Goal: Complete application form

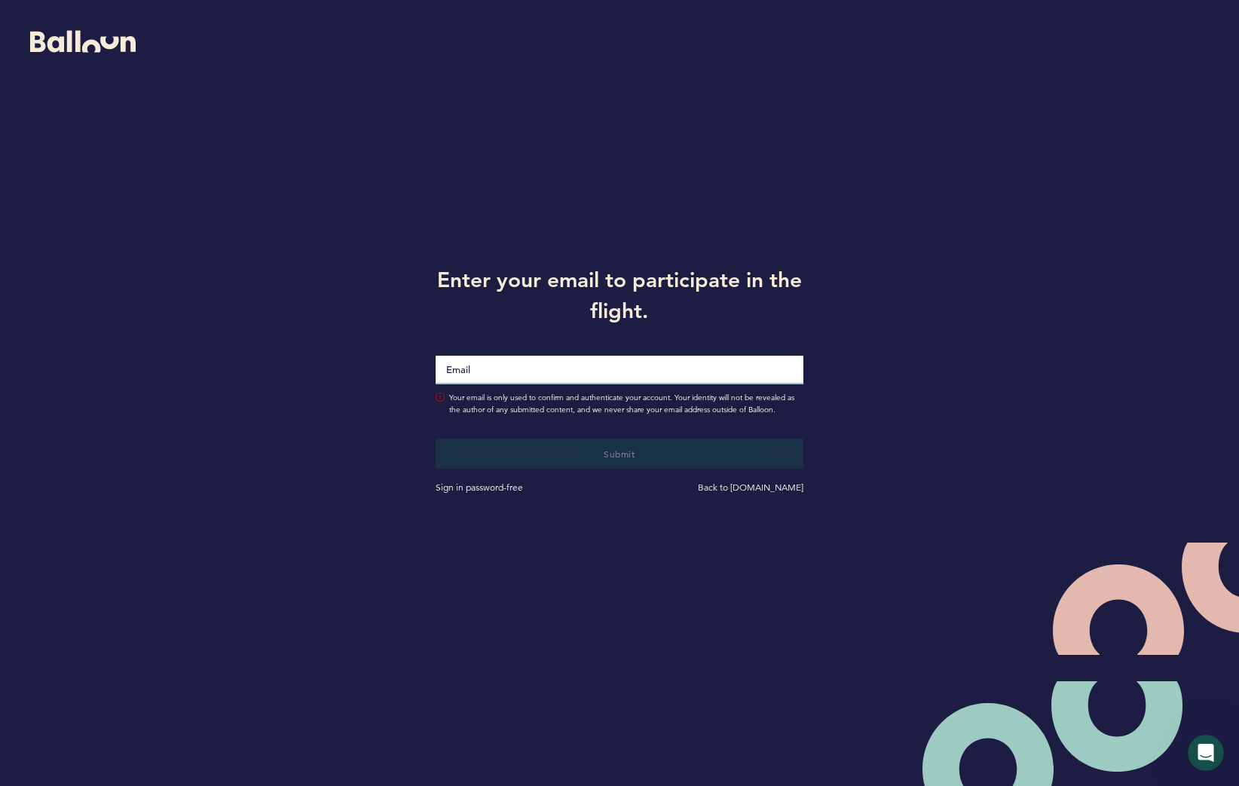
click at [601, 372] on input "Email" at bounding box center [620, 370] width 368 height 29
type input "[PERSON_NAME][EMAIL_ADDRESS][PERSON_NAME][DOMAIN_NAME]"
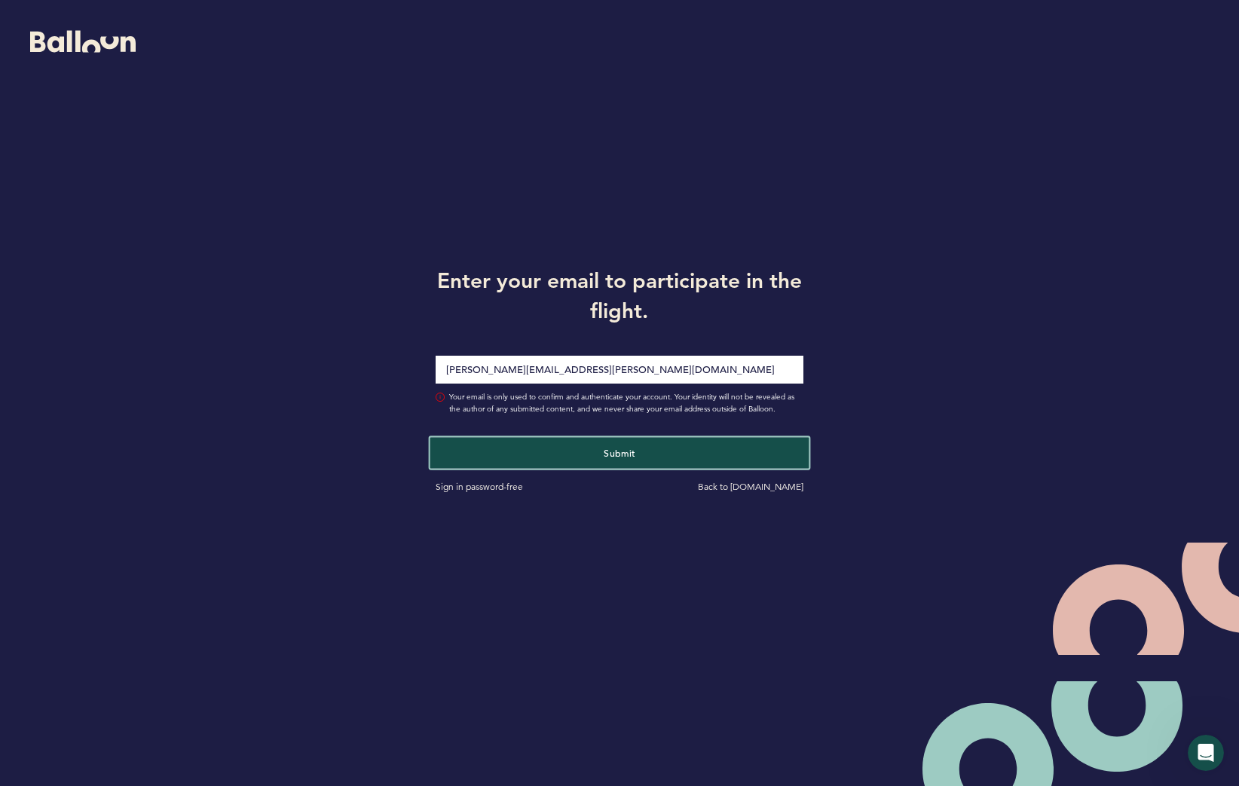
click at [640, 445] on button "Submit" at bounding box center [619, 452] width 379 height 31
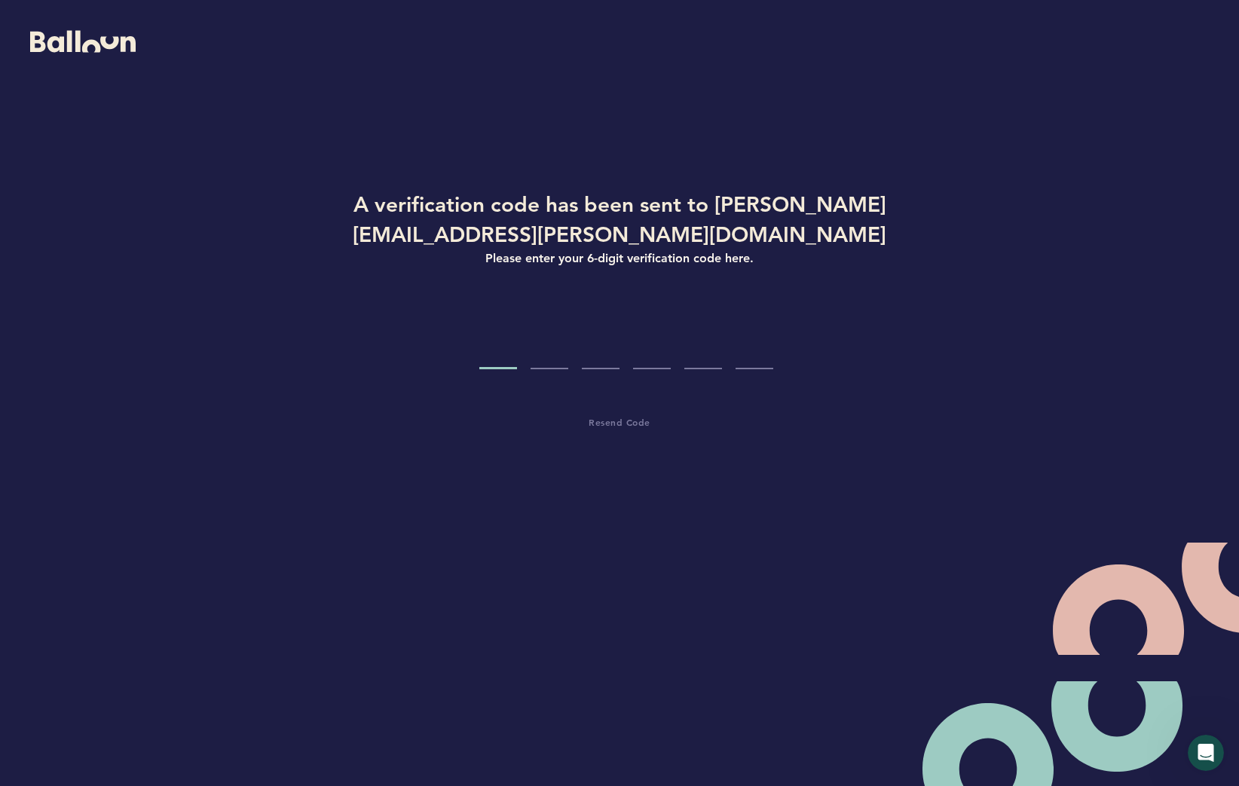
click at [504, 347] on input "Code digit 1" at bounding box center [498, 341] width 38 height 57
type input "0"
type input "2"
type input "3"
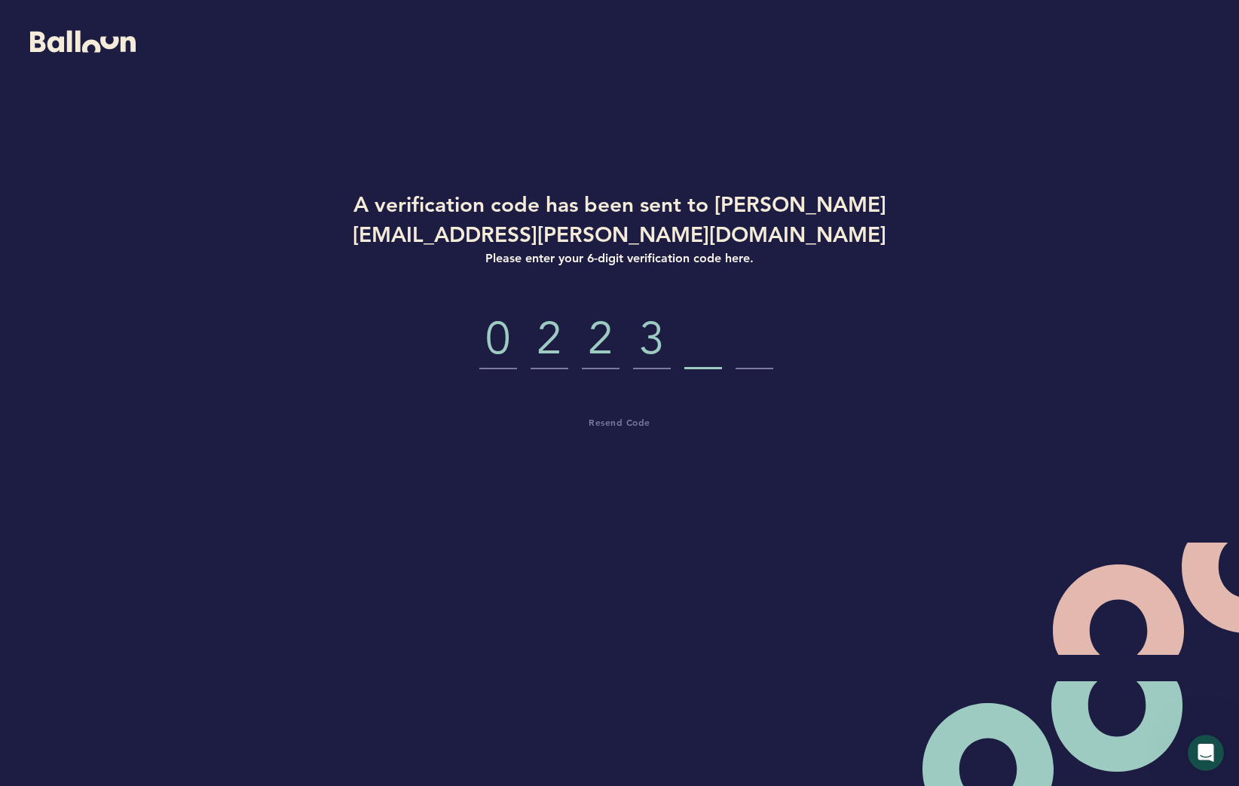
type input "7"
type input "1"
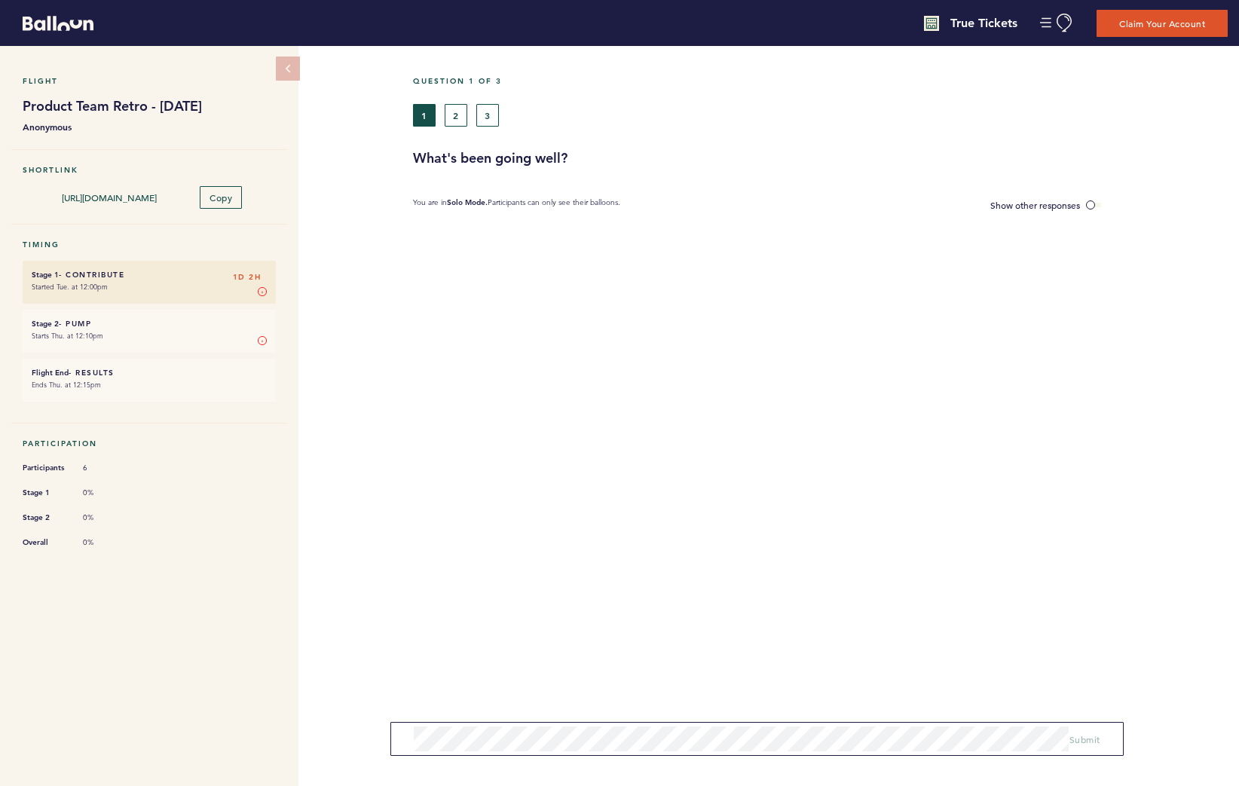
click at [135, 331] on small "Starts Thu. at 12:10pm" at bounding box center [149, 336] width 235 height 15
click at [770, 358] on div "Question 1 of 3 1 2 3 What's been going well? You are in Solo Mode. Participant…" at bounding box center [826, 416] width 826 height 740
